Goal: Transaction & Acquisition: Purchase product/service

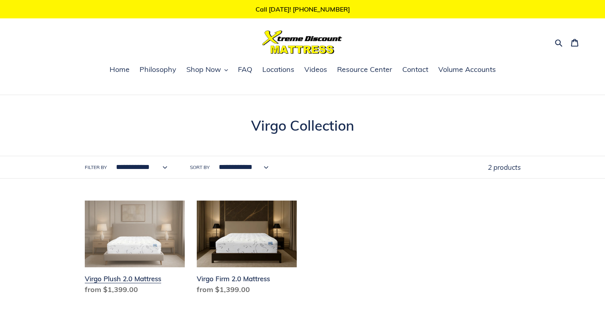
click at [125, 289] on link "Virgo Plush 2.0 Mattress" at bounding box center [135, 250] width 100 height 98
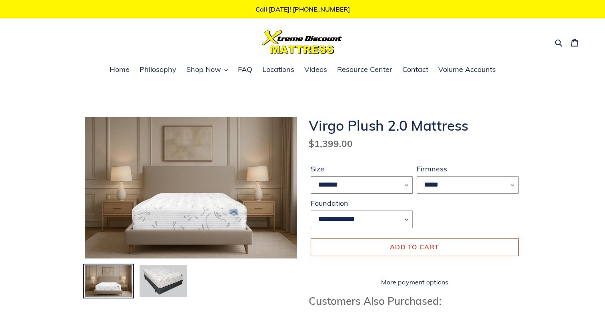
click at [405, 185] on select "******* **** ***** ****" at bounding box center [362, 185] width 102 height 18
select select "*****"
click at [311, 176] on select "******* **** ***** ****" at bounding box center [362, 185] width 102 height 18
